Goal: Transaction & Acquisition: Download file/media

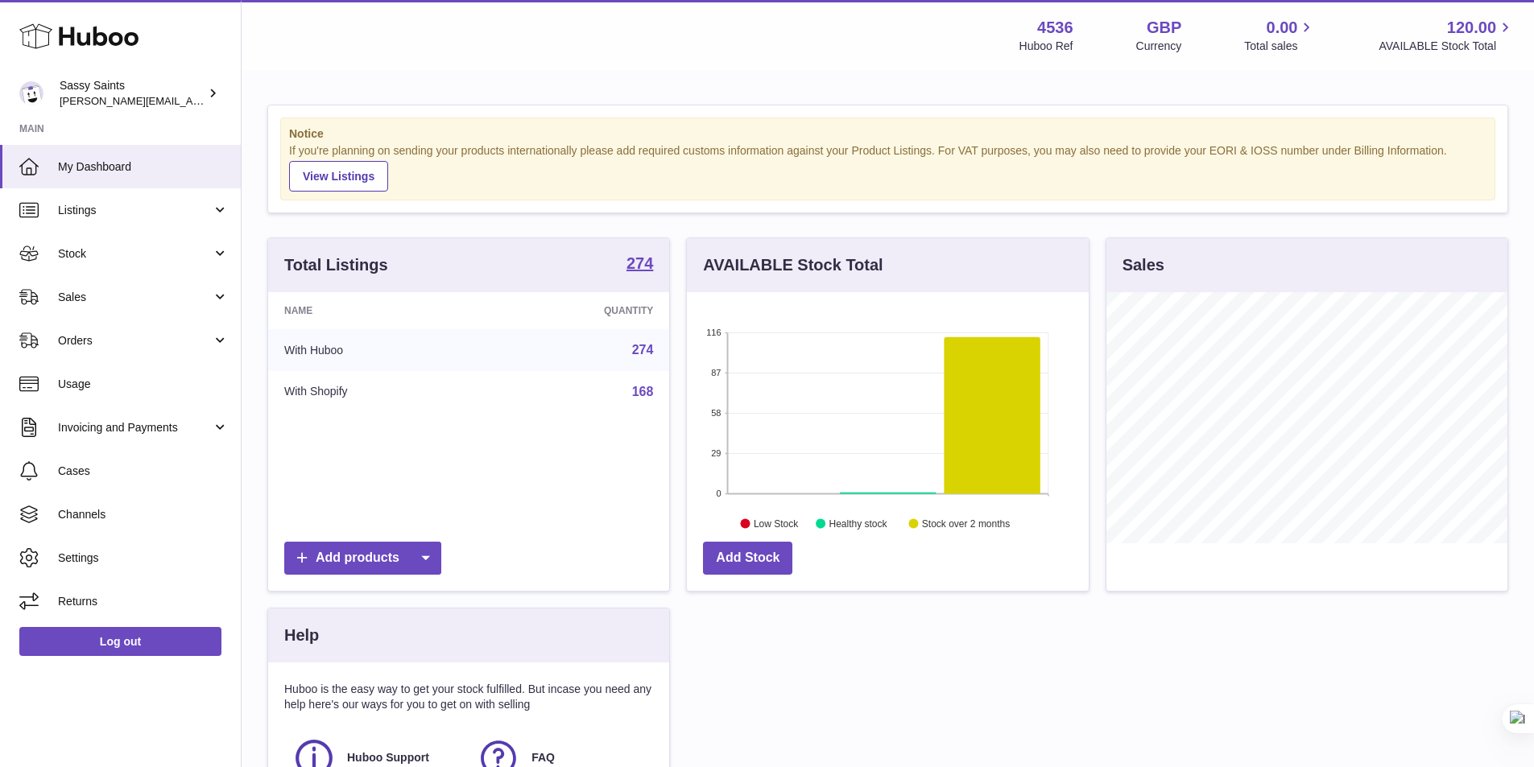
scroll to position [804850, 804701]
click at [109, 244] on link "Stock" at bounding box center [120, 253] width 241 height 43
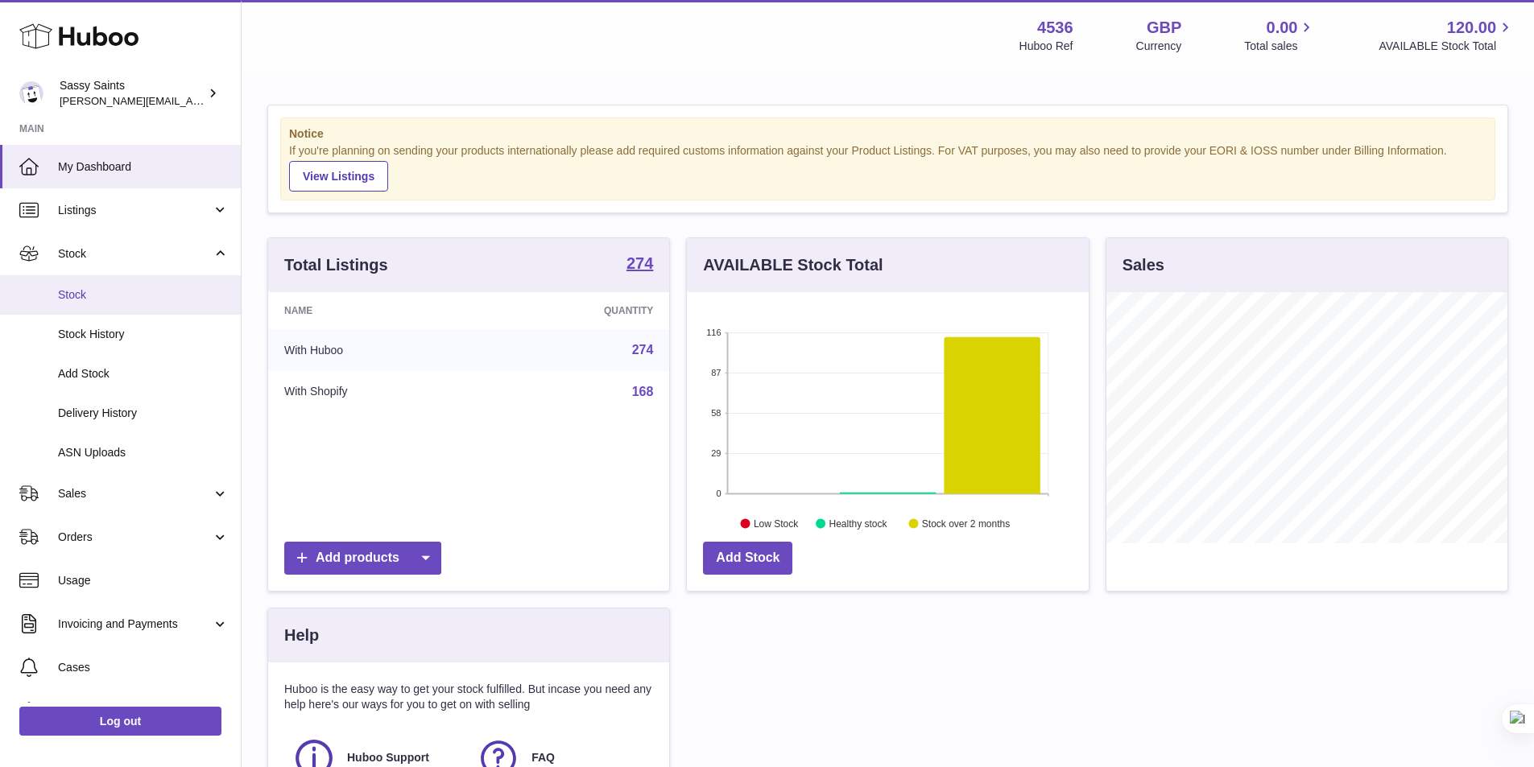
click at [111, 295] on span "Stock" at bounding box center [143, 294] width 171 height 15
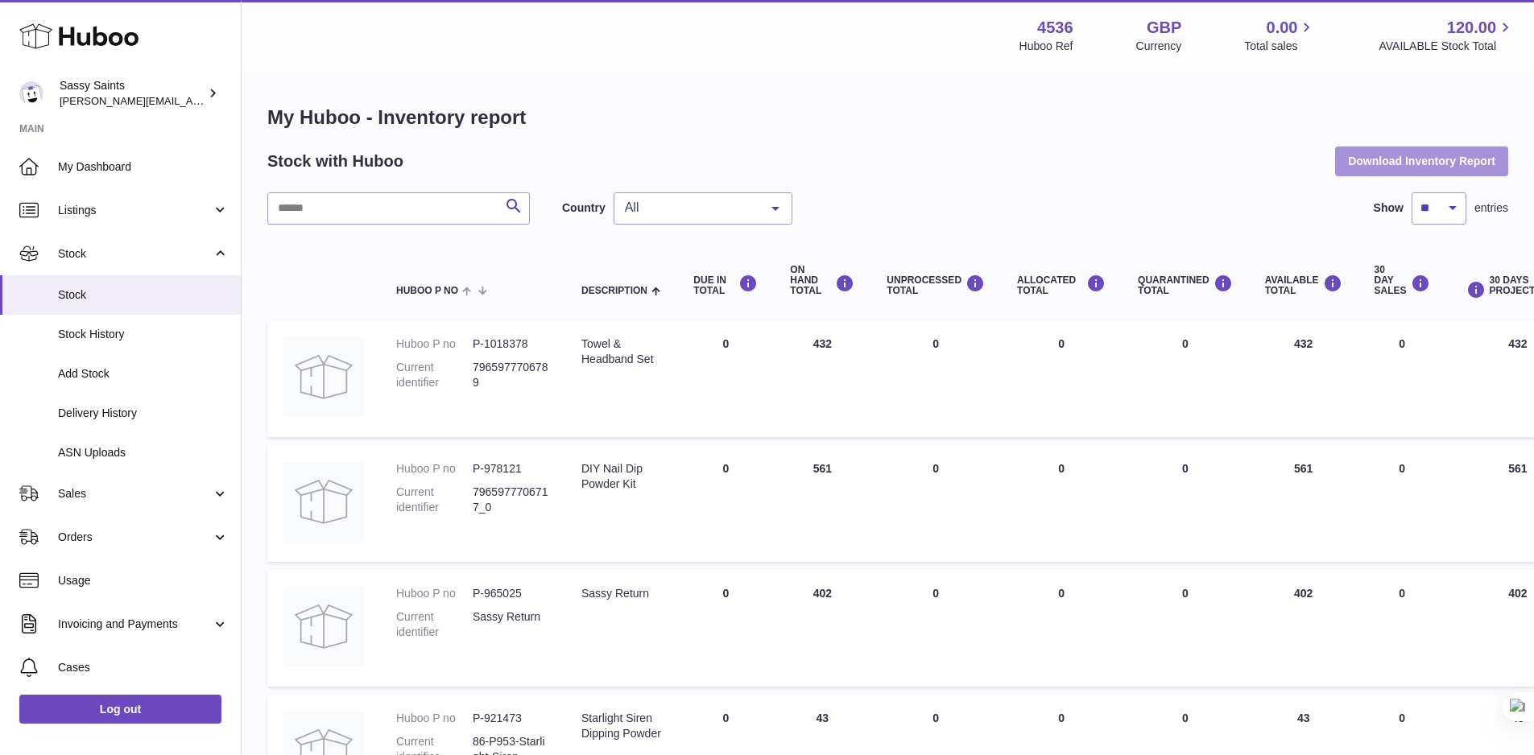
click at [1390, 164] on button "Download Inventory Report" at bounding box center [1421, 161] width 173 height 29
